Goal: Transaction & Acquisition: Subscribe to service/newsletter

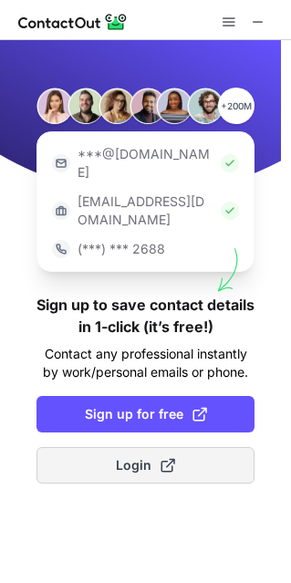
click at [215, 447] on button "Login" at bounding box center [146, 465] width 218 height 37
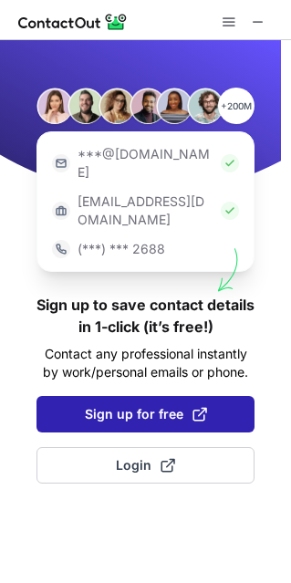
click at [148, 405] on span "Sign up for free" at bounding box center [146, 414] width 122 height 18
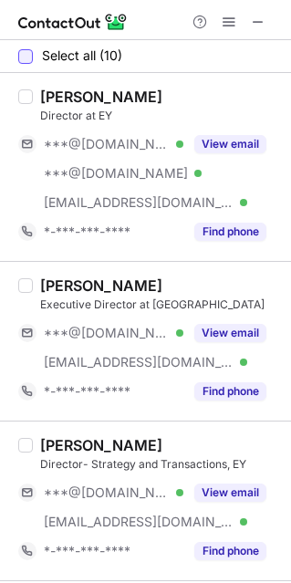
click at [24, 59] on div at bounding box center [25, 56] width 15 height 15
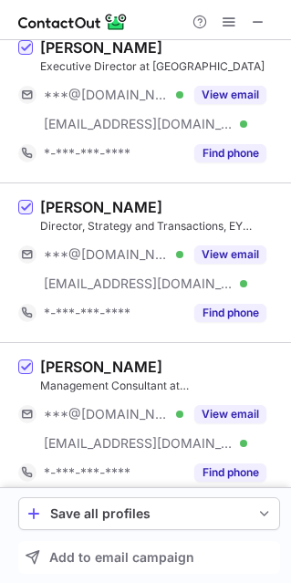
scroll to position [1096, 0]
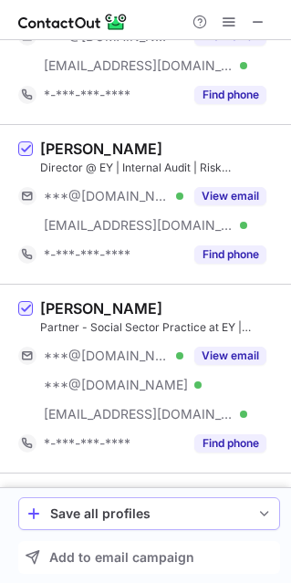
click at [275, 504] on button "Save all profiles" at bounding box center [149, 514] width 262 height 33
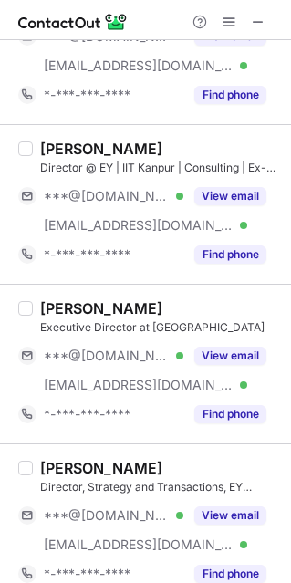
scroll to position [0, 0]
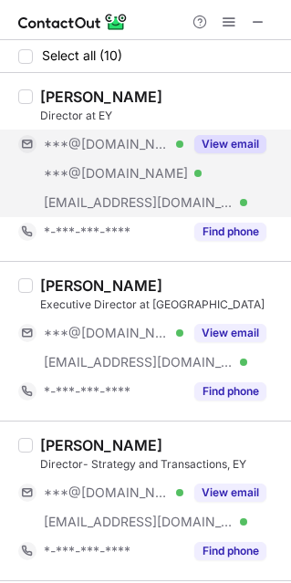
click at [233, 141] on button "View email" at bounding box center [230, 144] width 72 height 18
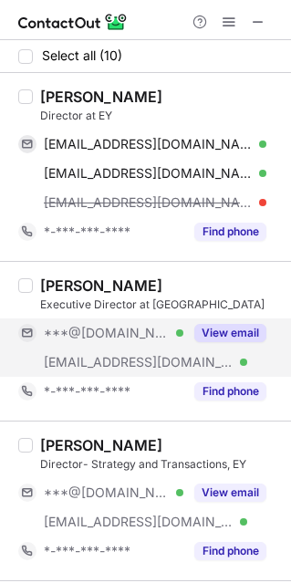
click at [226, 332] on button "View email" at bounding box center [230, 333] width 72 height 18
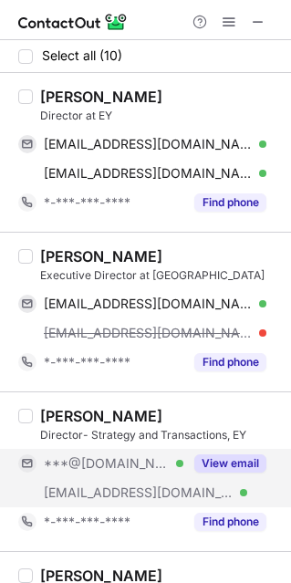
click at [236, 465] on button "View email" at bounding box center [230, 464] width 72 height 18
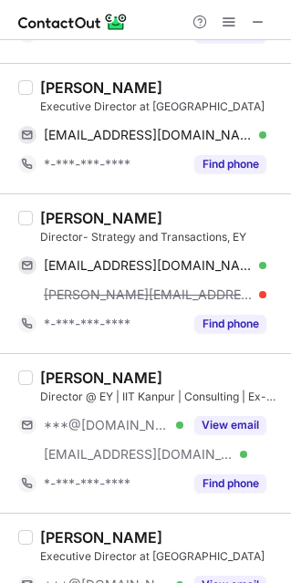
scroll to position [183, 0]
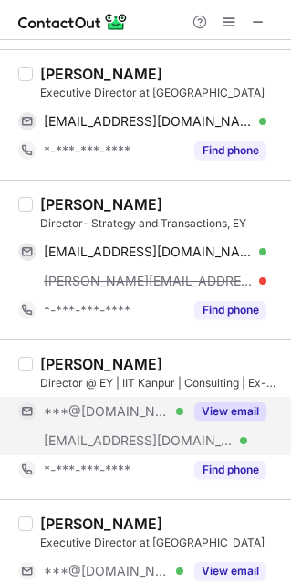
click at [239, 406] on button "View email" at bounding box center [230, 412] width 72 height 18
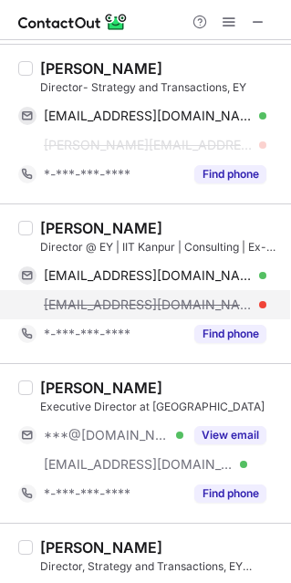
scroll to position [457, 0]
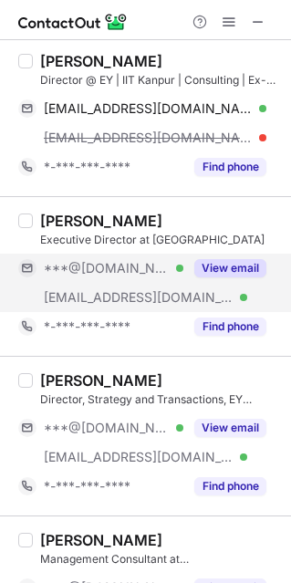
click at [233, 267] on button "View email" at bounding box center [230, 268] width 72 height 18
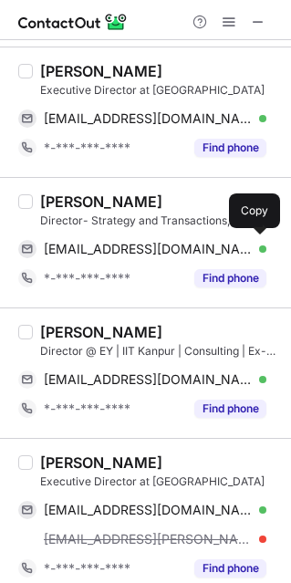
scroll to position [0, 0]
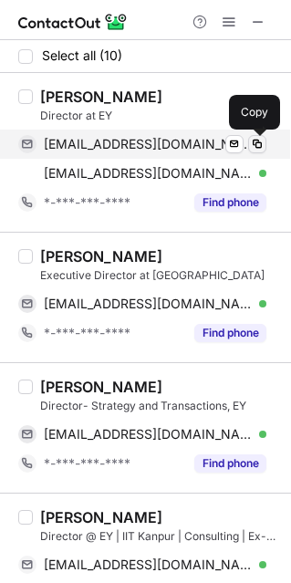
click at [250, 142] on span at bounding box center [257, 144] width 15 height 15
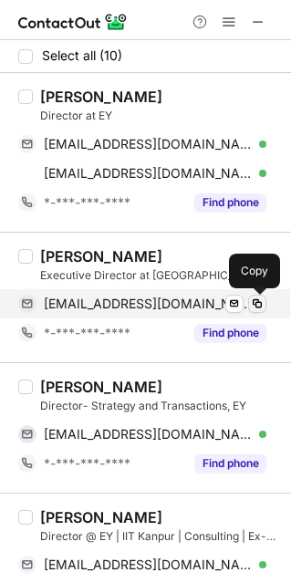
click at [257, 297] on span at bounding box center [257, 304] width 15 height 15
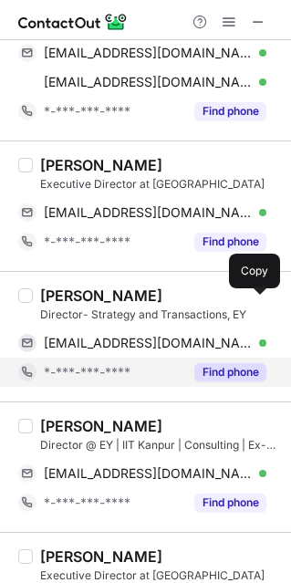
scroll to position [183, 0]
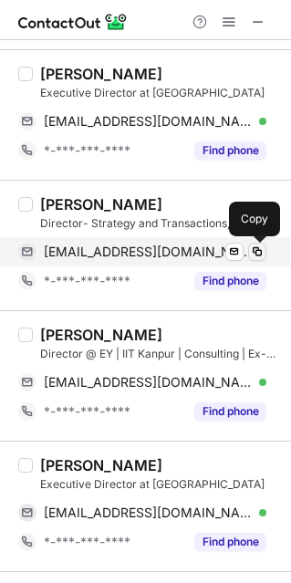
click at [265, 253] on button at bounding box center [257, 252] width 18 height 18
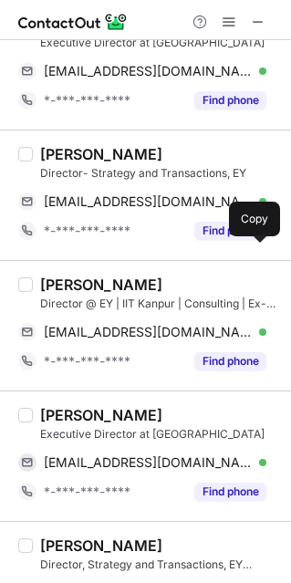
scroll to position [274, 0]
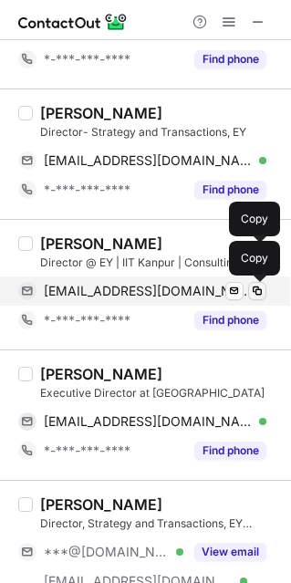
click at [259, 287] on span at bounding box center [257, 291] width 15 height 15
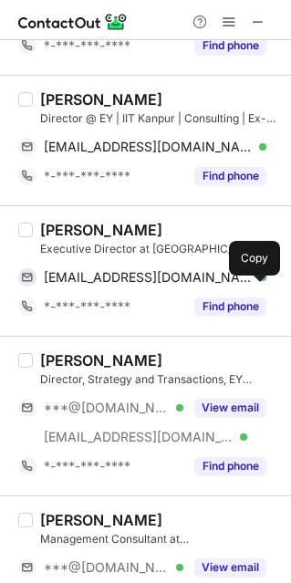
scroll to position [457, 0]
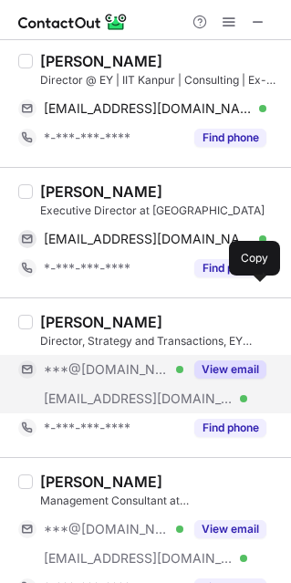
click at [229, 361] on button "View email" at bounding box center [230, 370] width 72 height 18
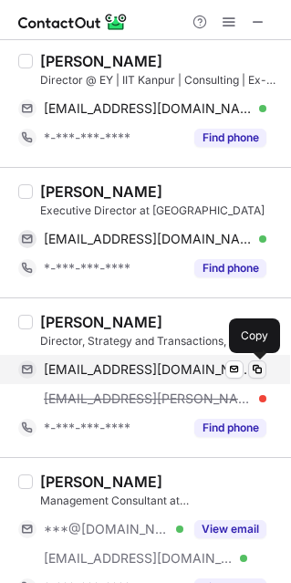
click at [253, 363] on span at bounding box center [257, 369] width 15 height 15
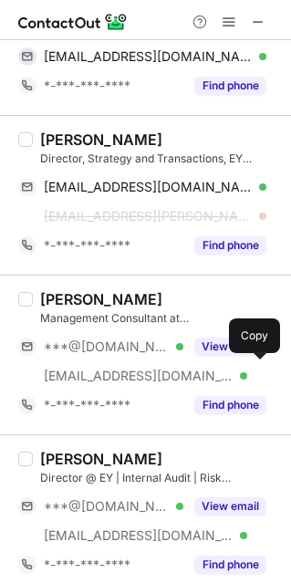
scroll to position [730, 0]
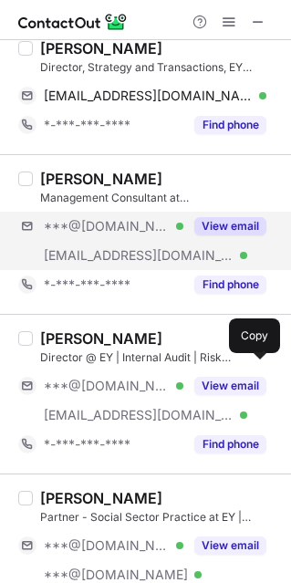
click at [225, 256] on div "***@gmail.com Verified ***@eightmenmedia.com Verified View email" at bounding box center [149, 241] width 262 height 58
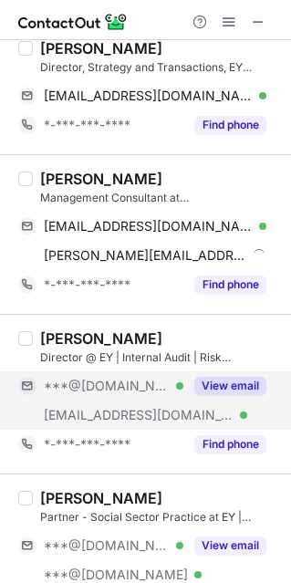
click at [227, 378] on button "View email" at bounding box center [230, 386] width 72 height 18
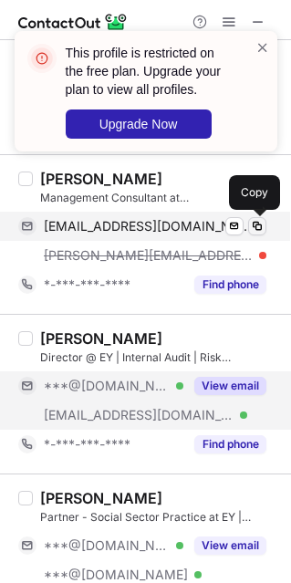
click at [257, 220] on span at bounding box center [257, 226] width 15 height 15
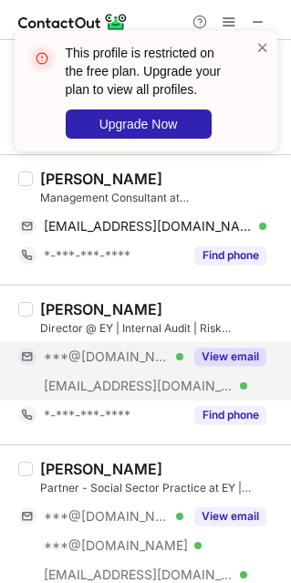
scroll to position [908, 0]
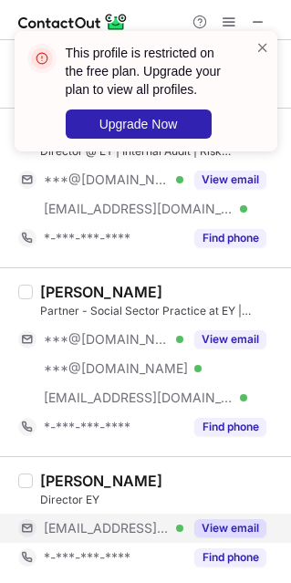
click at [253, 524] on button "View email" at bounding box center [230, 529] width 72 height 18
click at [260, 53] on span at bounding box center [263, 47] width 15 height 18
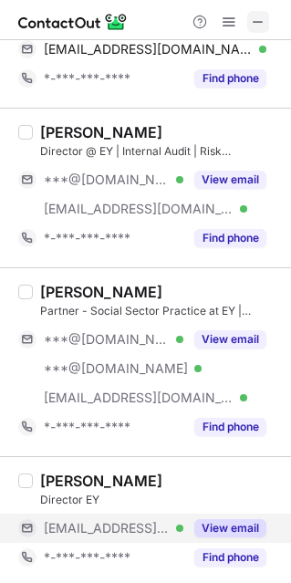
click at [249, 21] on button at bounding box center [258, 22] width 22 height 22
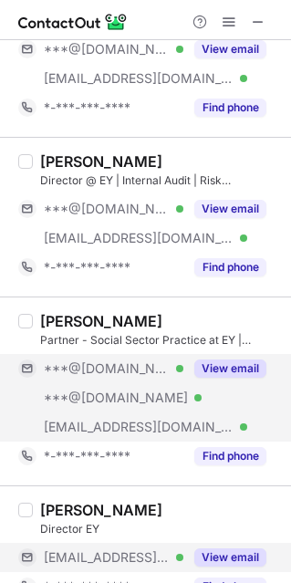
scroll to position [1112, 0]
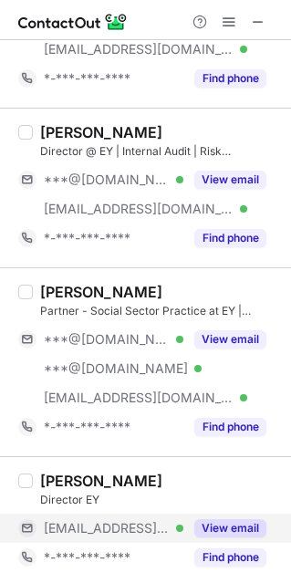
click at [233, 520] on button "View email" at bounding box center [230, 529] width 72 height 18
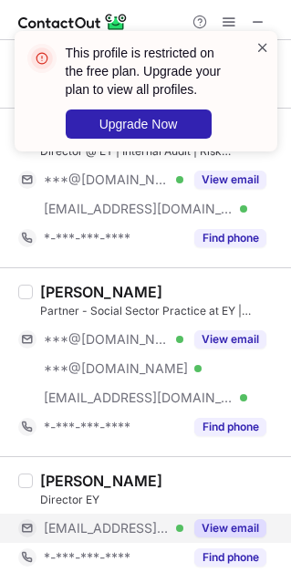
click at [260, 41] on span at bounding box center [263, 47] width 15 height 18
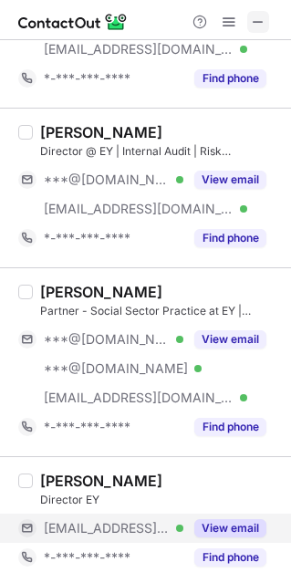
click at [265, 22] on span at bounding box center [258, 22] width 15 height 15
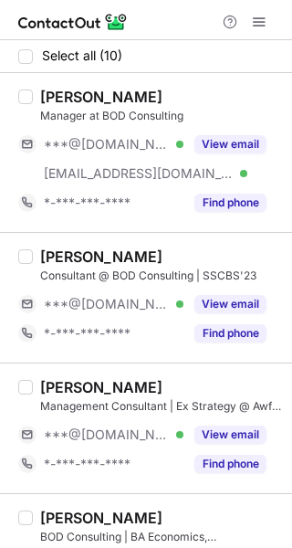
click at [23, 67] on div "Select all (10)" at bounding box center [146, 56] width 292 height 33
click at [25, 58] on div at bounding box center [25, 56] width 15 height 15
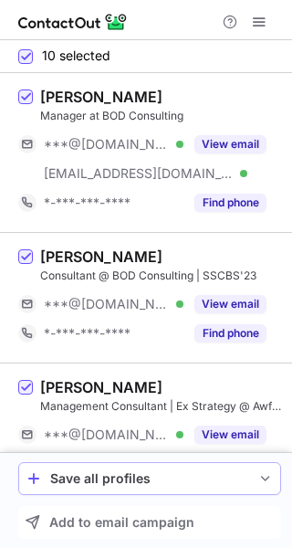
click at [238, 488] on button "Save all profiles" at bounding box center [149, 478] width 263 height 33
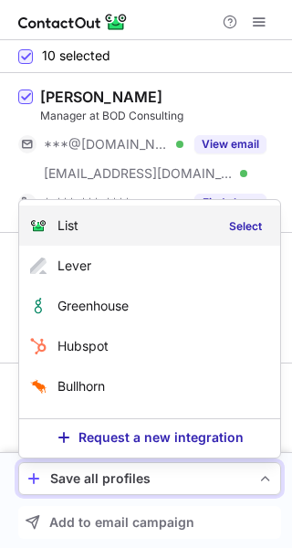
click at [163, 218] on div "List Select" at bounding box center [149, 225] width 261 height 40
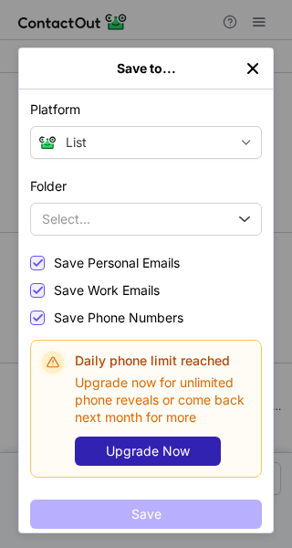
click at [255, 61] on img "left-button" at bounding box center [253, 68] width 18 height 18
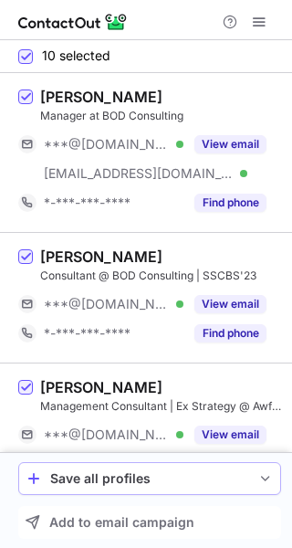
click at [171, 478] on div "Save all profiles" at bounding box center [149, 478] width 199 height 15
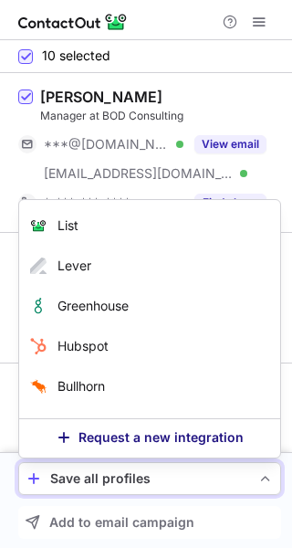
click at [144, 432] on span "Request a new integration" at bounding box center [161, 437] width 165 height 15
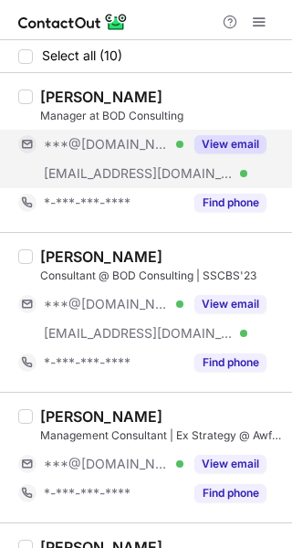
click at [233, 132] on div "View email" at bounding box center [225, 144] width 83 height 29
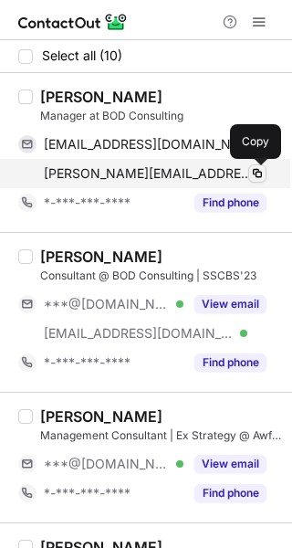
click at [260, 173] on span at bounding box center [257, 173] width 15 height 15
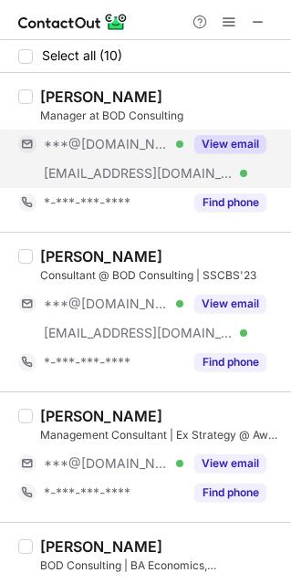
click at [244, 140] on button "View email" at bounding box center [230, 144] width 72 height 18
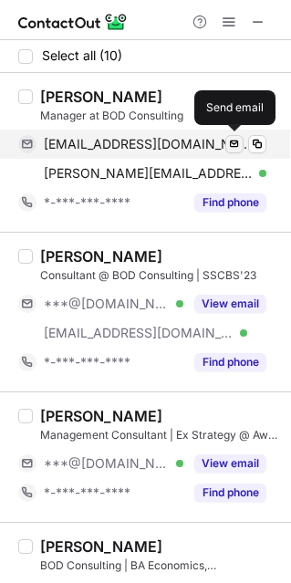
click at [228, 142] on span at bounding box center [234, 144] width 15 height 15
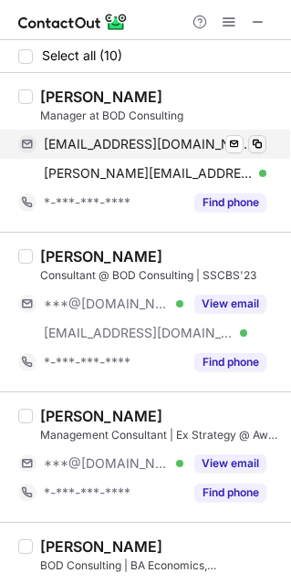
click at [258, 142] on span at bounding box center [257, 144] width 15 height 15
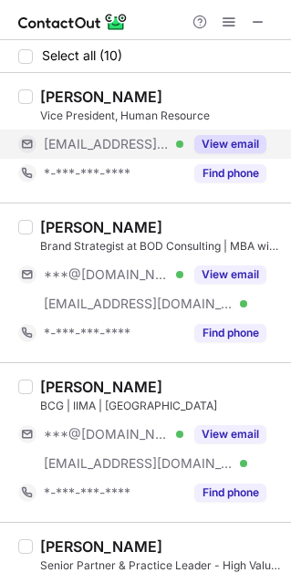
click at [215, 146] on button "View email" at bounding box center [230, 144] width 72 height 18
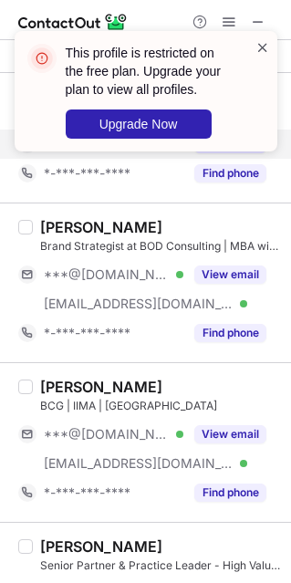
click at [265, 46] on span at bounding box center [263, 47] width 15 height 18
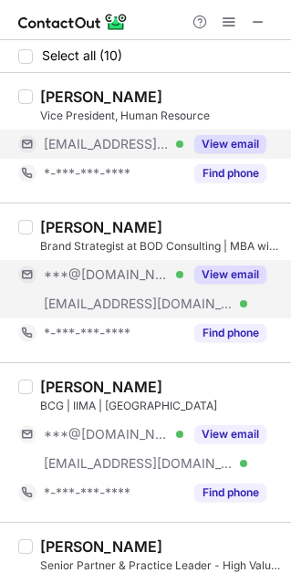
click at [215, 279] on button "View email" at bounding box center [230, 275] width 72 height 18
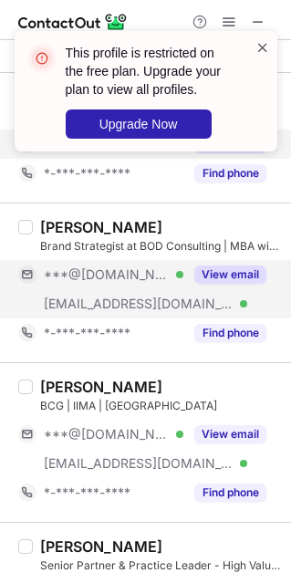
click at [268, 50] on span at bounding box center [263, 47] width 15 height 18
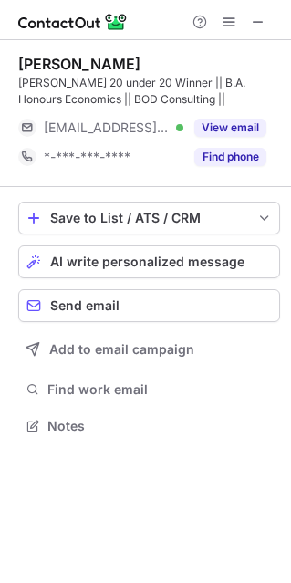
scroll to position [413, 291]
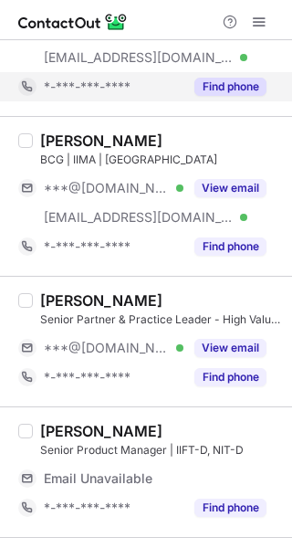
scroll to position [274, 0]
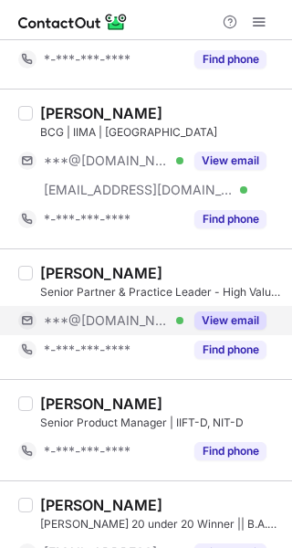
click at [249, 323] on button "View email" at bounding box center [230, 320] width 72 height 18
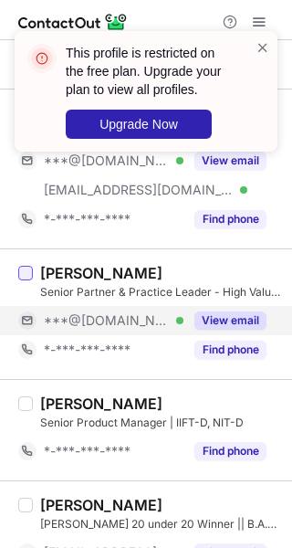
click at [24, 271] on div at bounding box center [25, 273] width 15 height 15
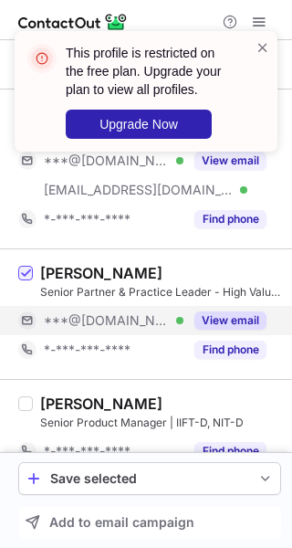
click at [233, 320] on button "View email" at bounding box center [230, 320] width 72 height 18
